Goal: Task Accomplishment & Management: Use online tool/utility

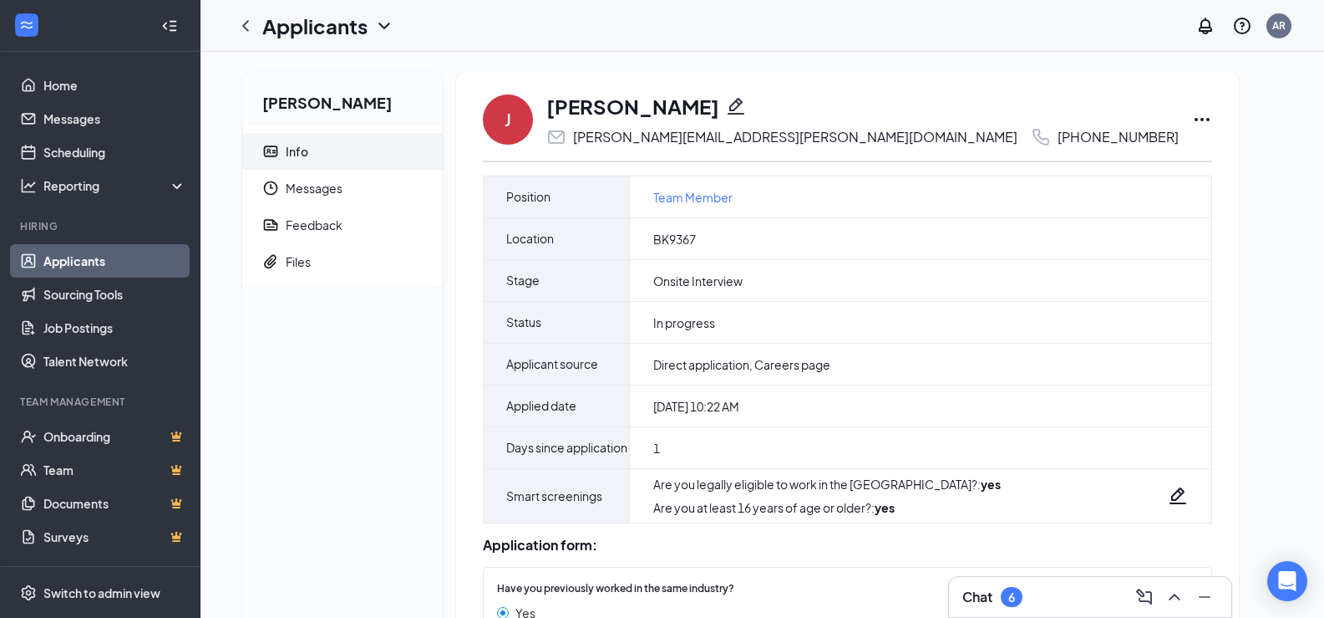
click at [1192, 118] on icon "Ellipses" at bounding box center [1202, 119] width 20 height 20
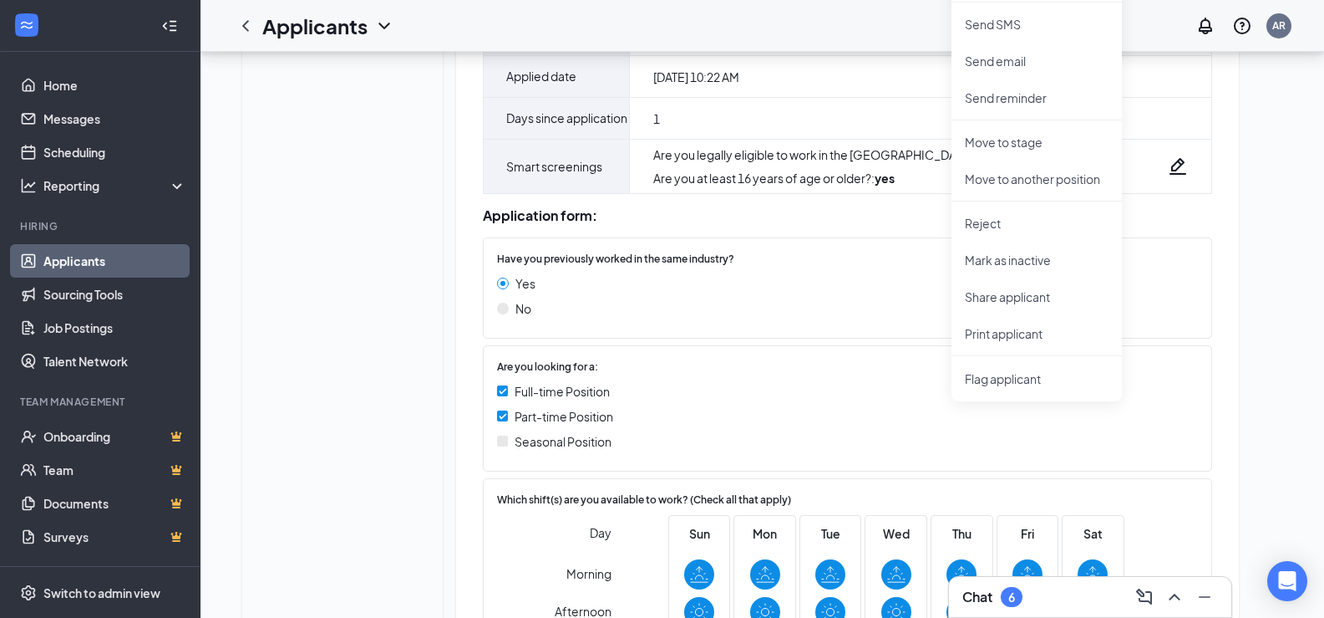
scroll to position [334, 0]
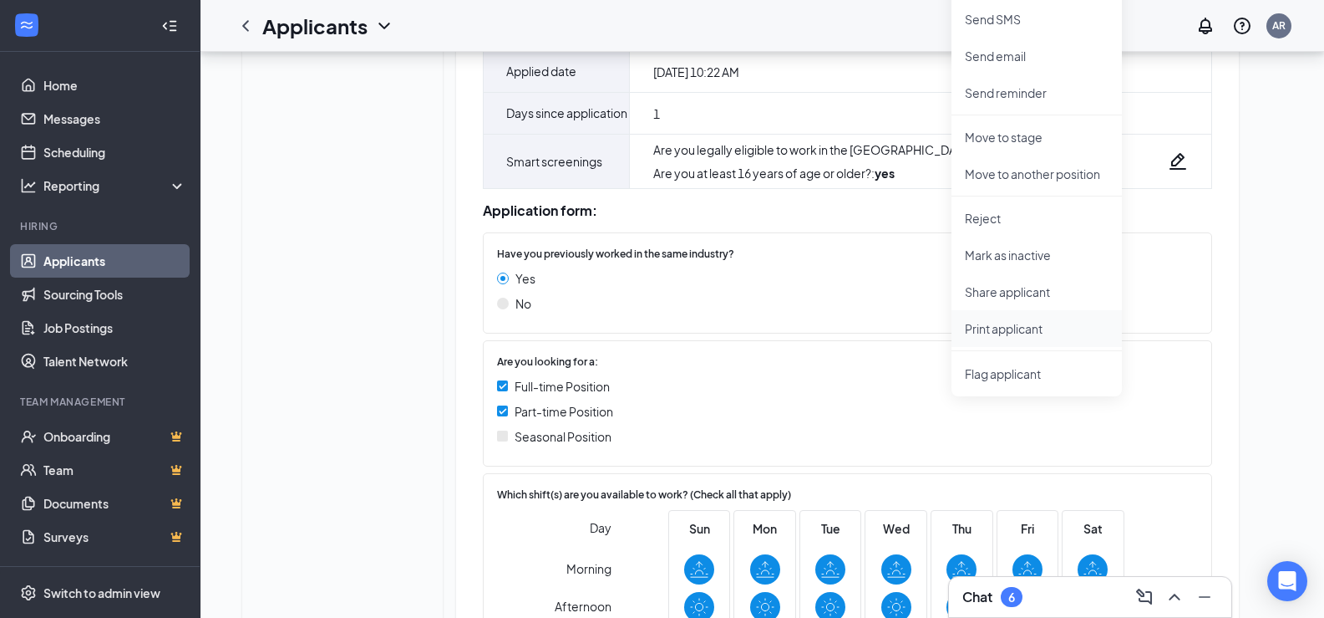
click at [994, 328] on p "Print applicant" at bounding box center [1037, 328] width 144 height 17
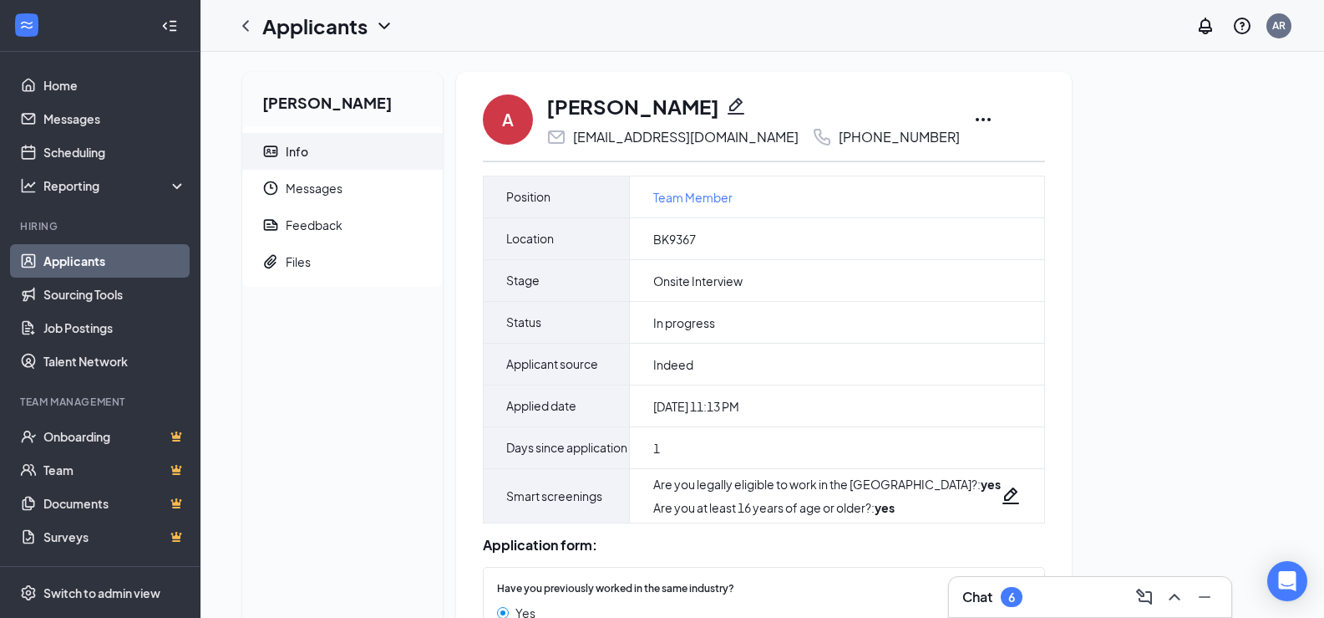
click at [973, 122] on icon "Ellipses" at bounding box center [983, 119] width 20 height 20
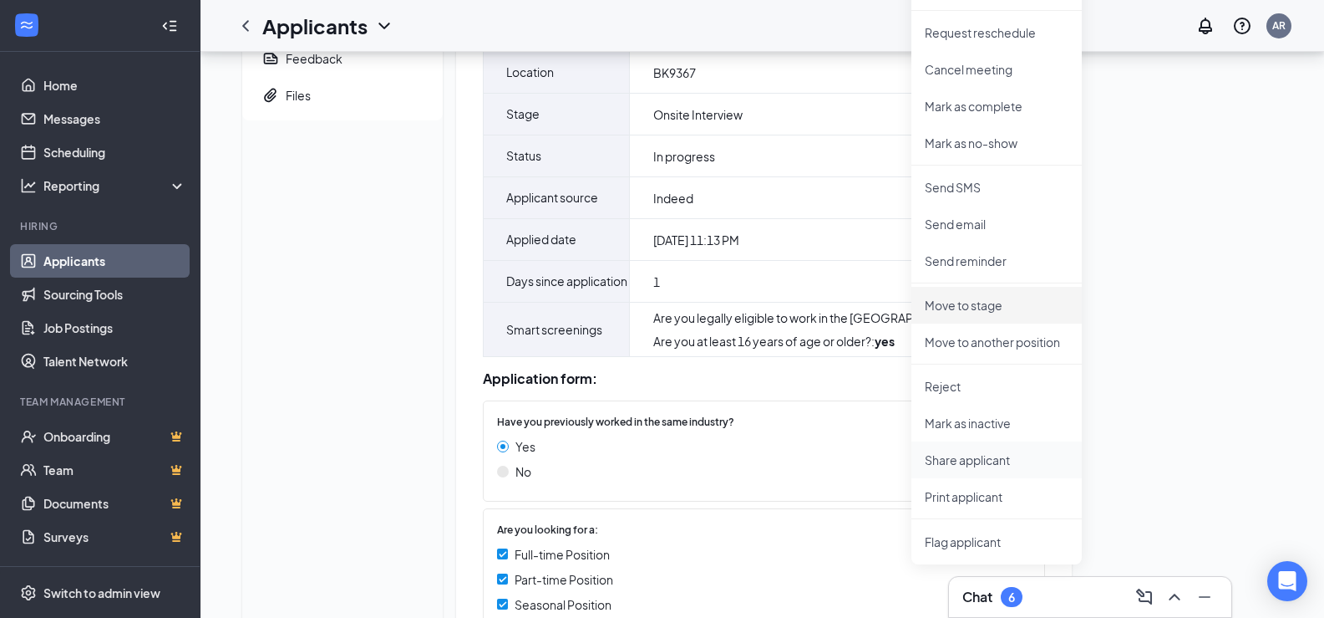
scroll to position [167, 0]
click at [953, 499] on p "Print applicant" at bounding box center [997, 495] width 144 height 17
